Goal: Information Seeking & Learning: Learn about a topic

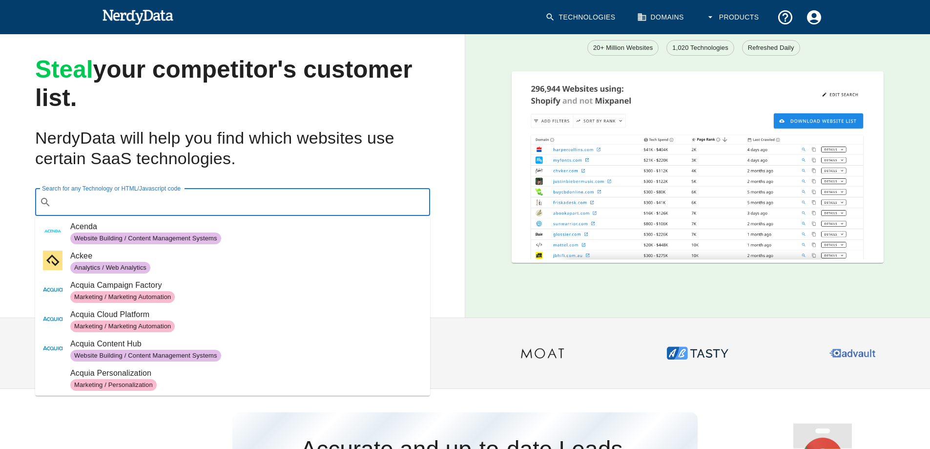
scroll to position [830, 0]
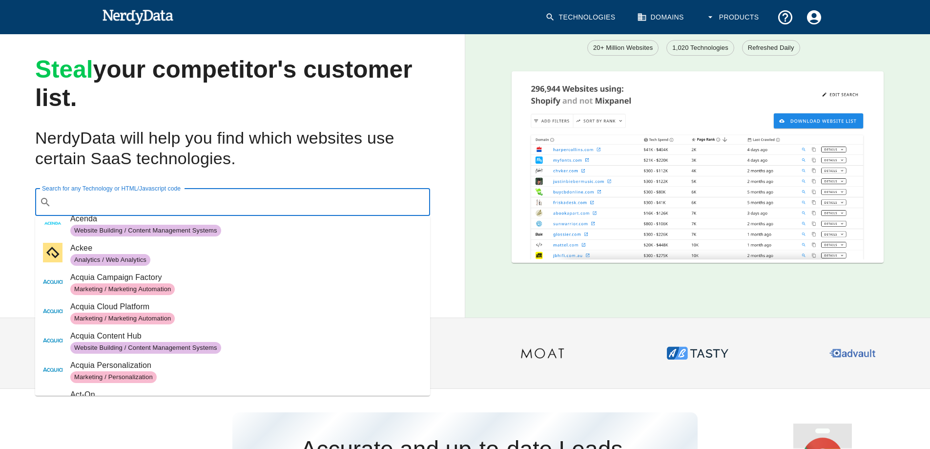
click at [554, 326] on img at bounding box center [542, 353] width 62 height 62
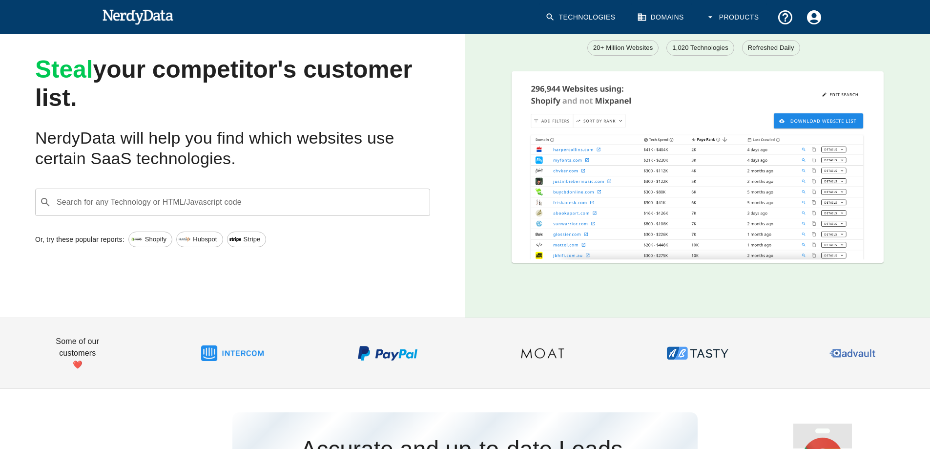
click at [604, 17] on link "Technologies" at bounding box center [581, 17] width 84 height 29
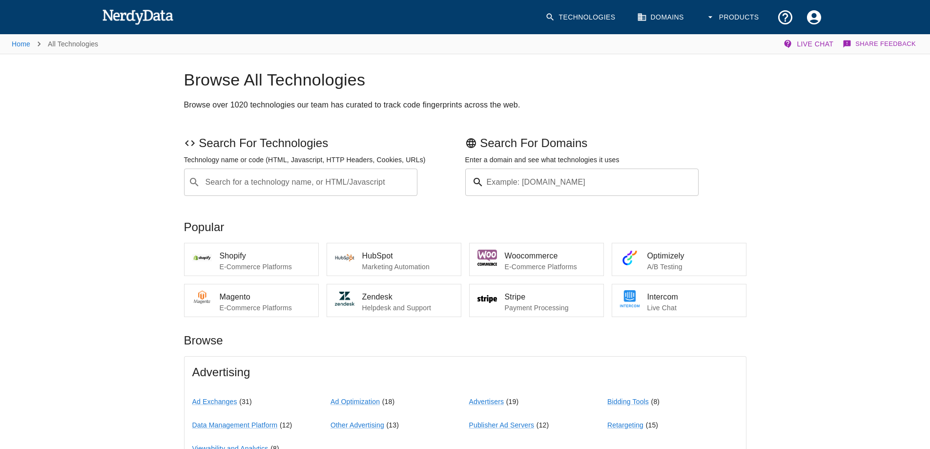
click at [711, 19] on icon "button" at bounding box center [710, 17] width 10 height 10
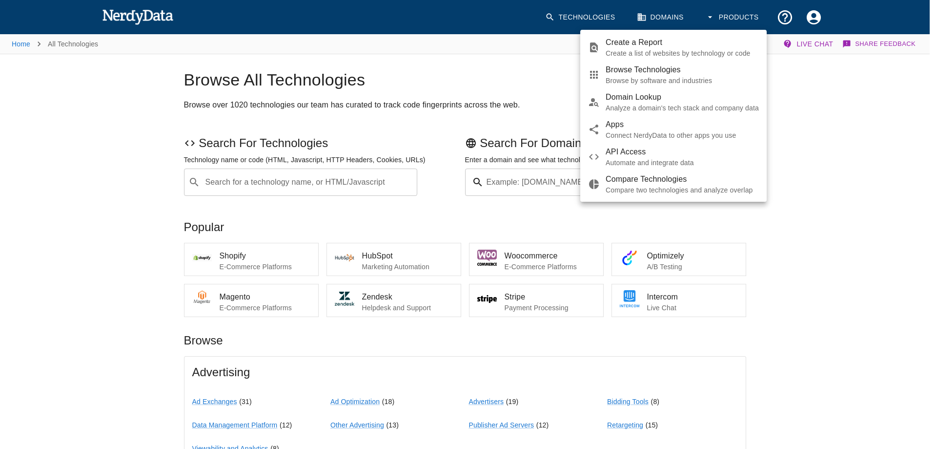
click at [744, 15] on div at bounding box center [468, 224] width 937 height 449
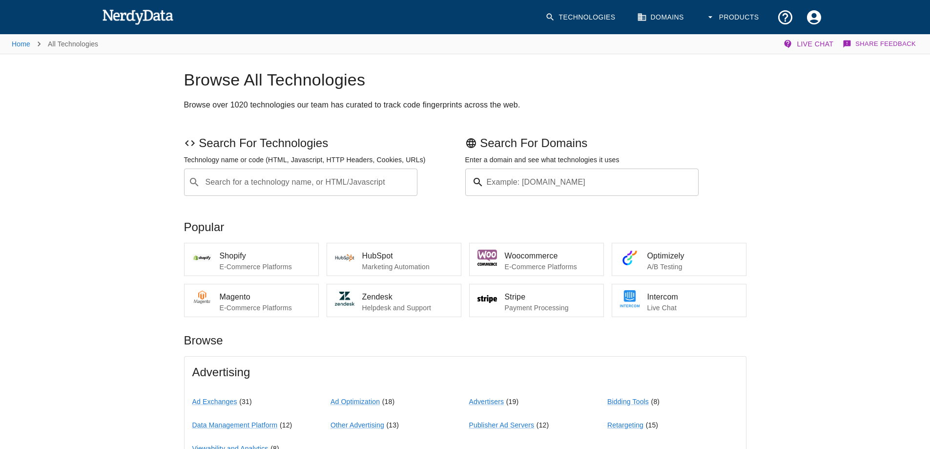
click at [737, 15] on button "Products" at bounding box center [732, 17] width 67 height 29
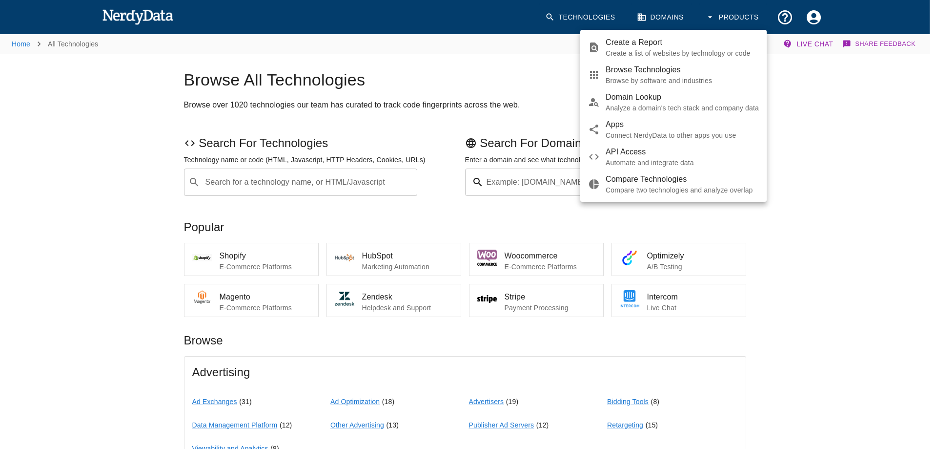
click at [602, 17] on div at bounding box center [468, 224] width 937 height 449
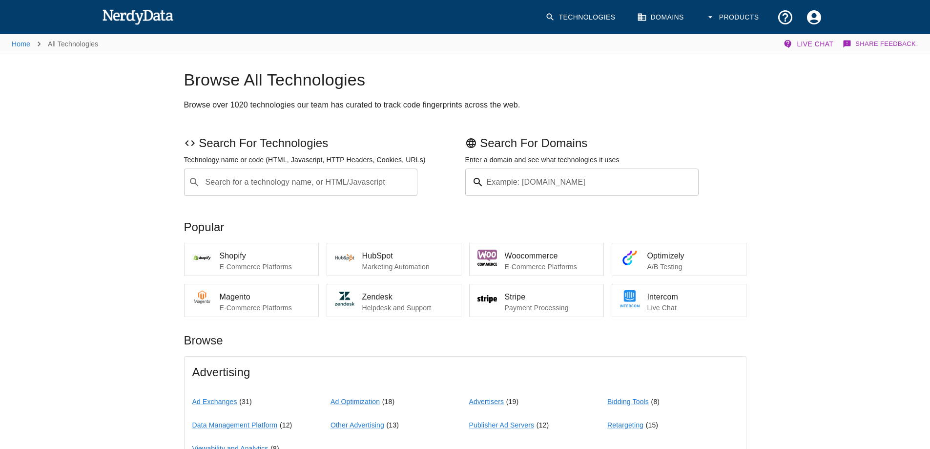
click at [585, 18] on link "Technologies" at bounding box center [581, 17] width 84 height 29
click at [520, 312] on li "Stripe Payment Processing" at bounding box center [537, 300] width 134 height 32
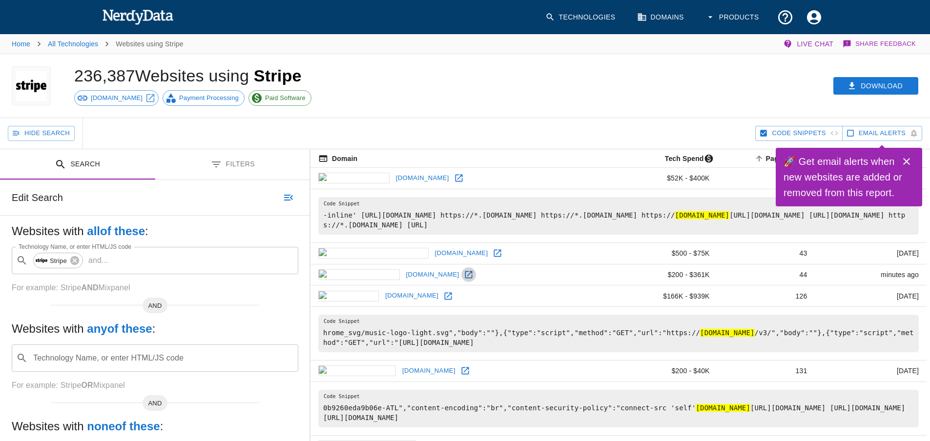
click at [464, 277] on icon at bounding box center [469, 275] width 10 height 10
click at [177, 96] on span "Payment Processing" at bounding box center [209, 98] width 70 height 10
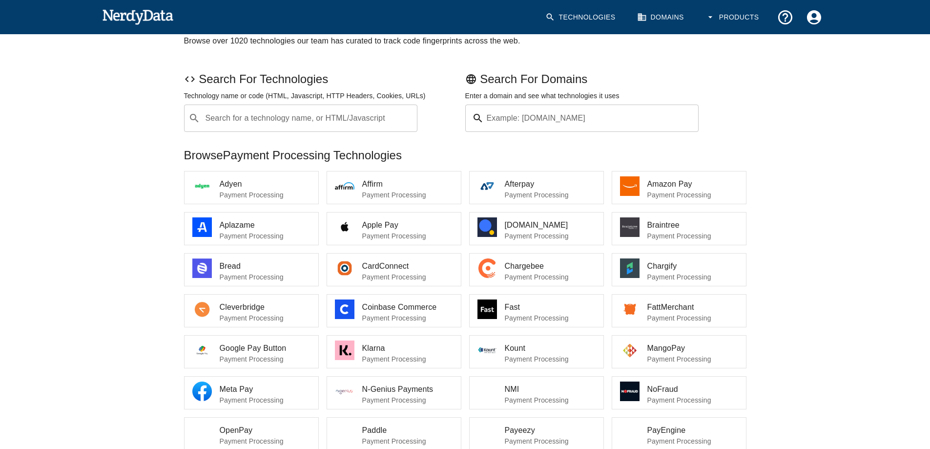
scroll to position [98, 0]
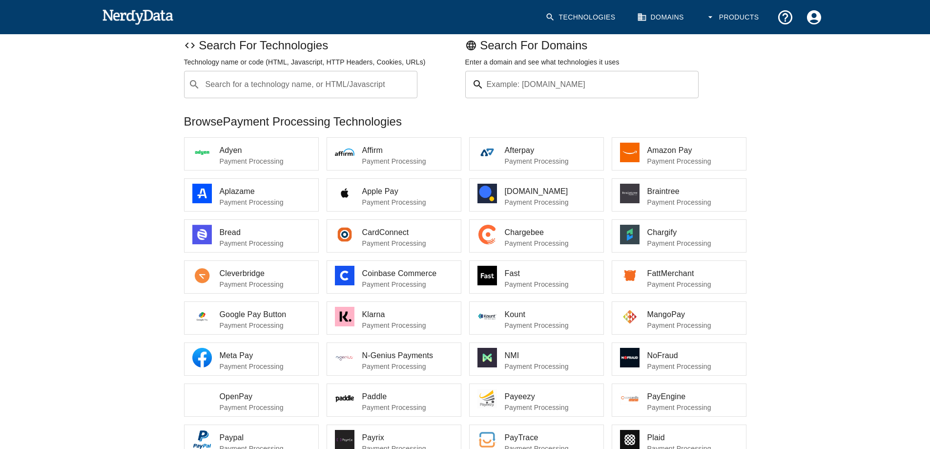
click at [267, 237] on span "Bread" at bounding box center [265, 232] width 91 height 12
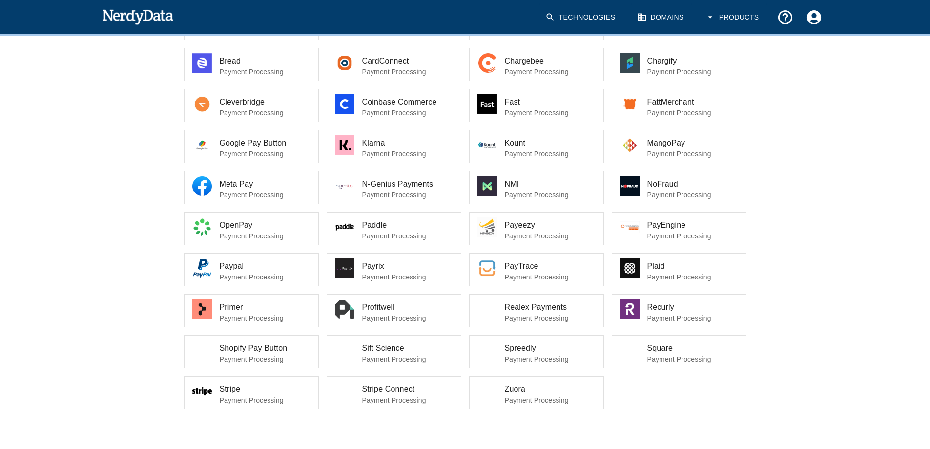
scroll to position [284, 0]
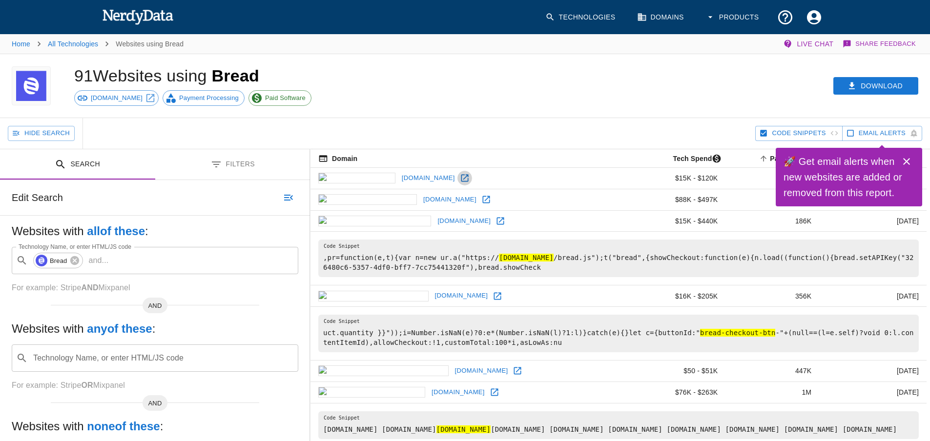
click at [461, 179] on icon at bounding box center [464, 178] width 7 height 7
click at [481, 201] on icon at bounding box center [486, 200] width 10 height 10
click at [495, 219] on icon at bounding box center [500, 221] width 10 height 10
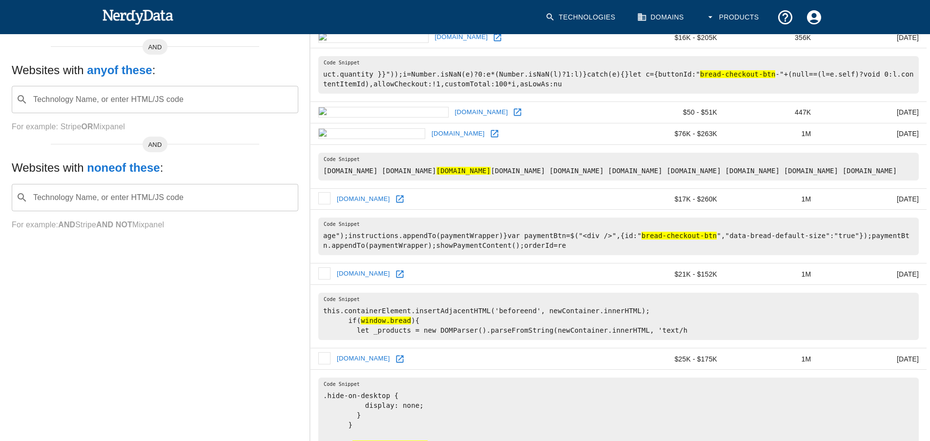
scroll to position [293, 0]
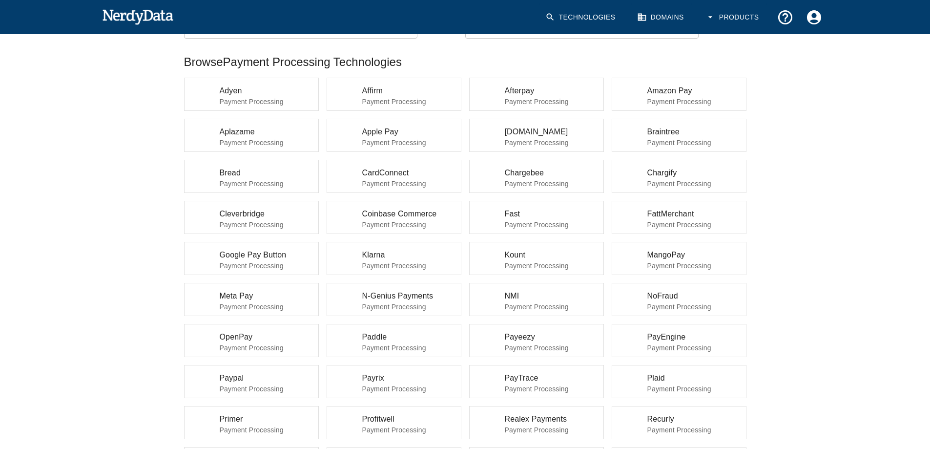
scroll to position [98, 0]
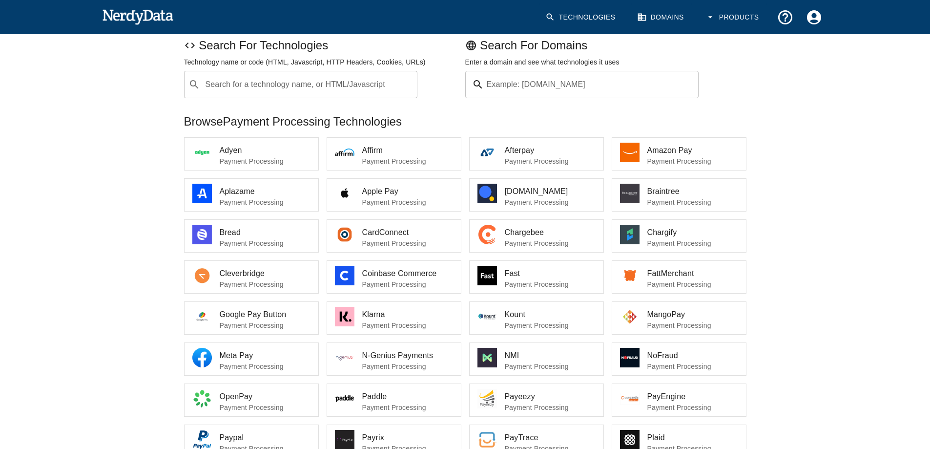
click at [671, 242] on p "Payment Processing" at bounding box center [692, 243] width 91 height 10
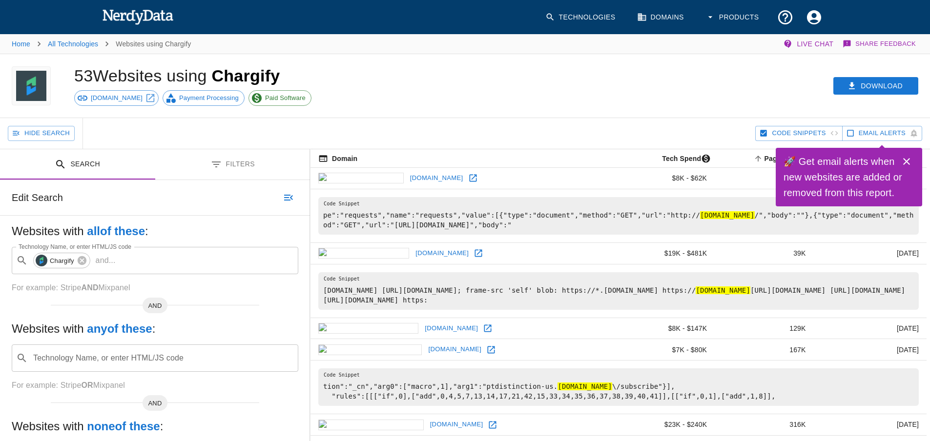
click at [473, 252] on icon at bounding box center [478, 253] width 10 height 10
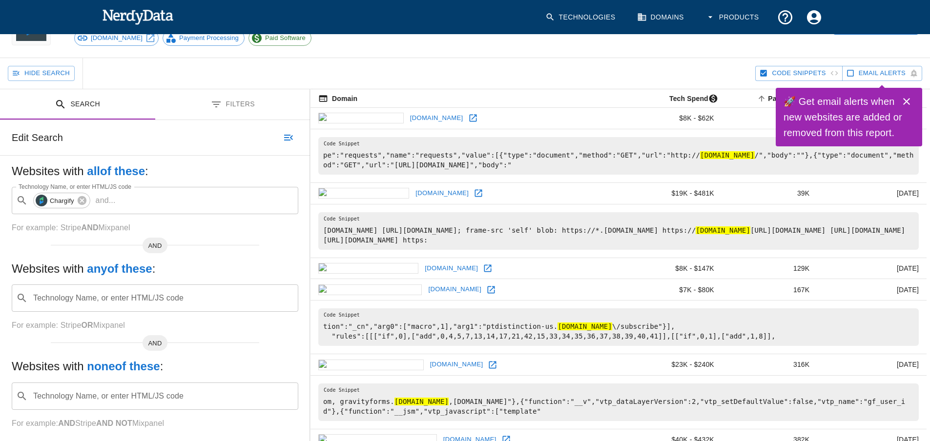
scroll to position [98, 0]
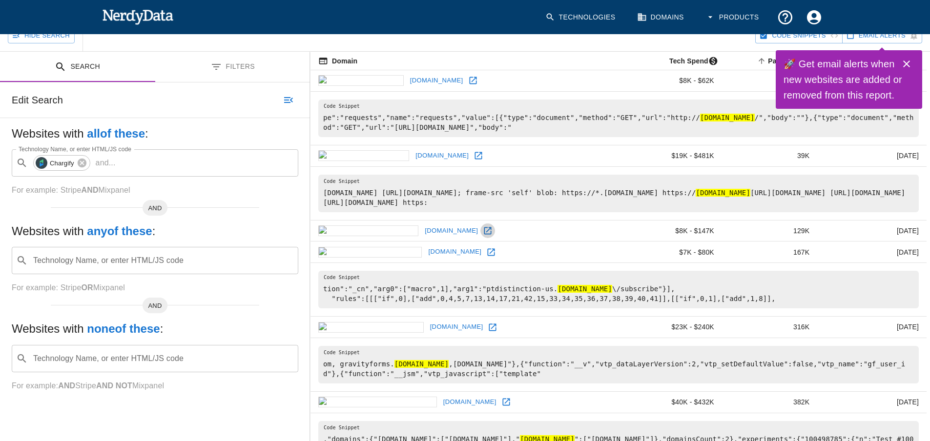
click at [480, 225] on link at bounding box center [487, 231] width 15 height 15
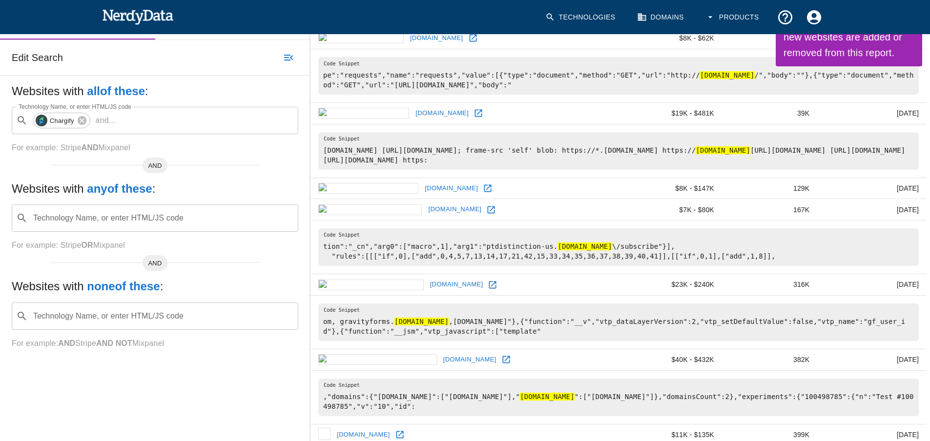
scroll to position [146, 0]
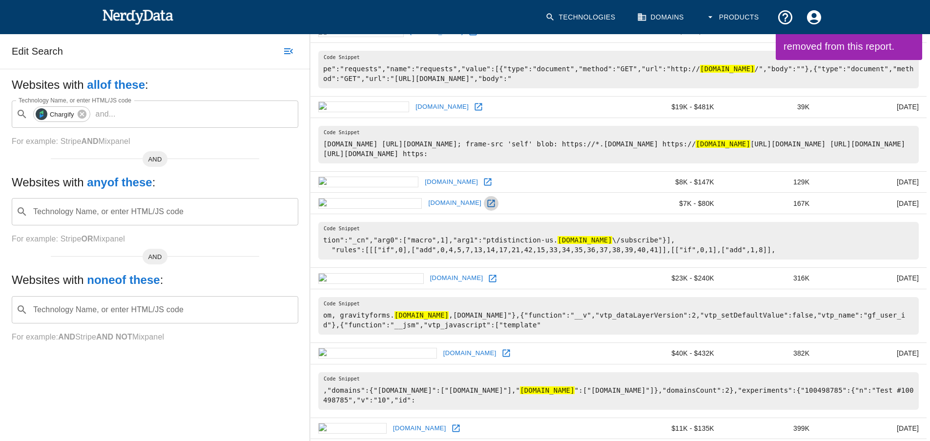
click at [486, 202] on icon at bounding box center [491, 204] width 10 height 10
